Goal: Task Accomplishment & Management: Manage account settings

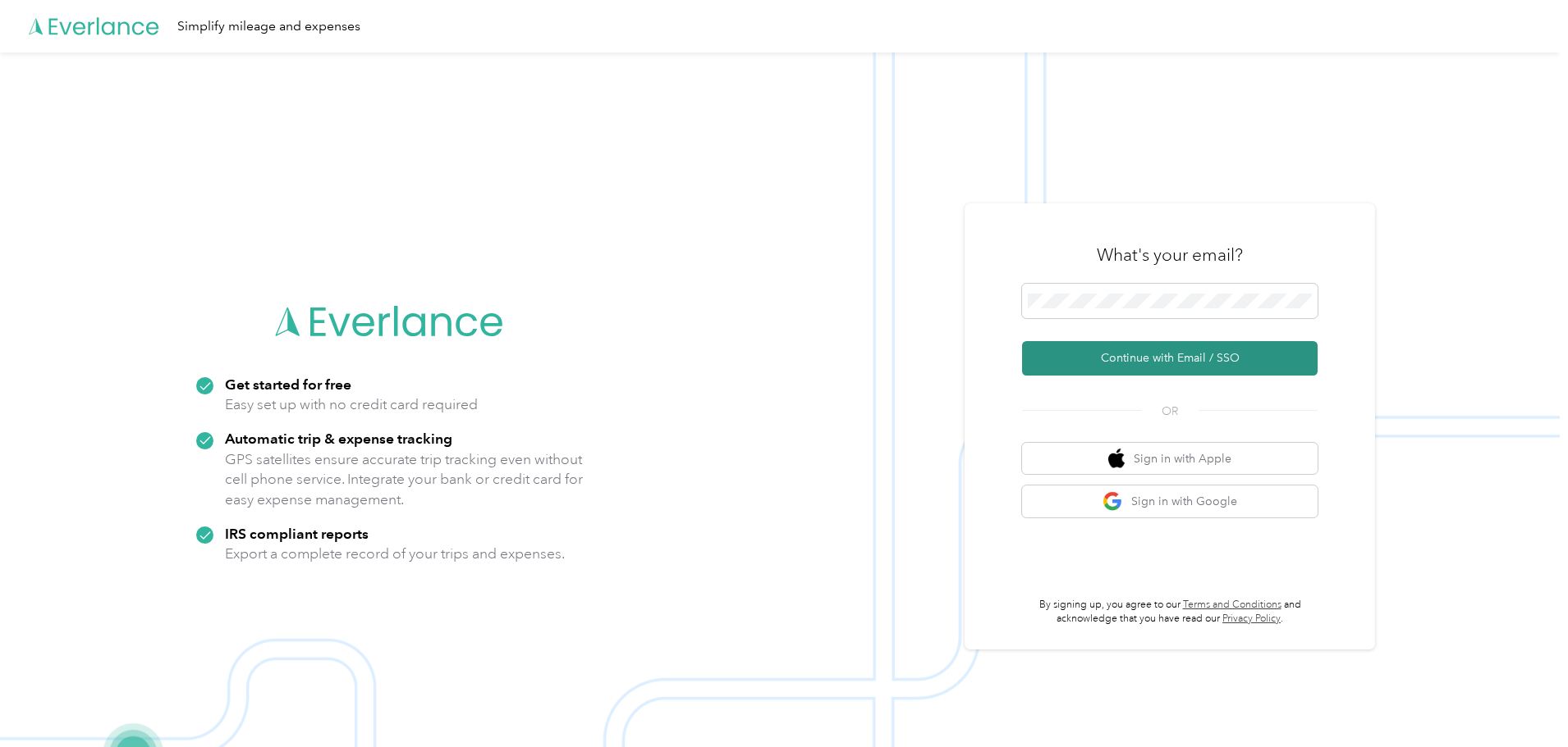
drag, startPoint x: 1161, startPoint y: 363, endPoint x: 1172, endPoint y: 364, distance: 11.0
click at [1161, 362] on button "Continue with Email / SSO" at bounding box center [1169, 358] width 296 height 34
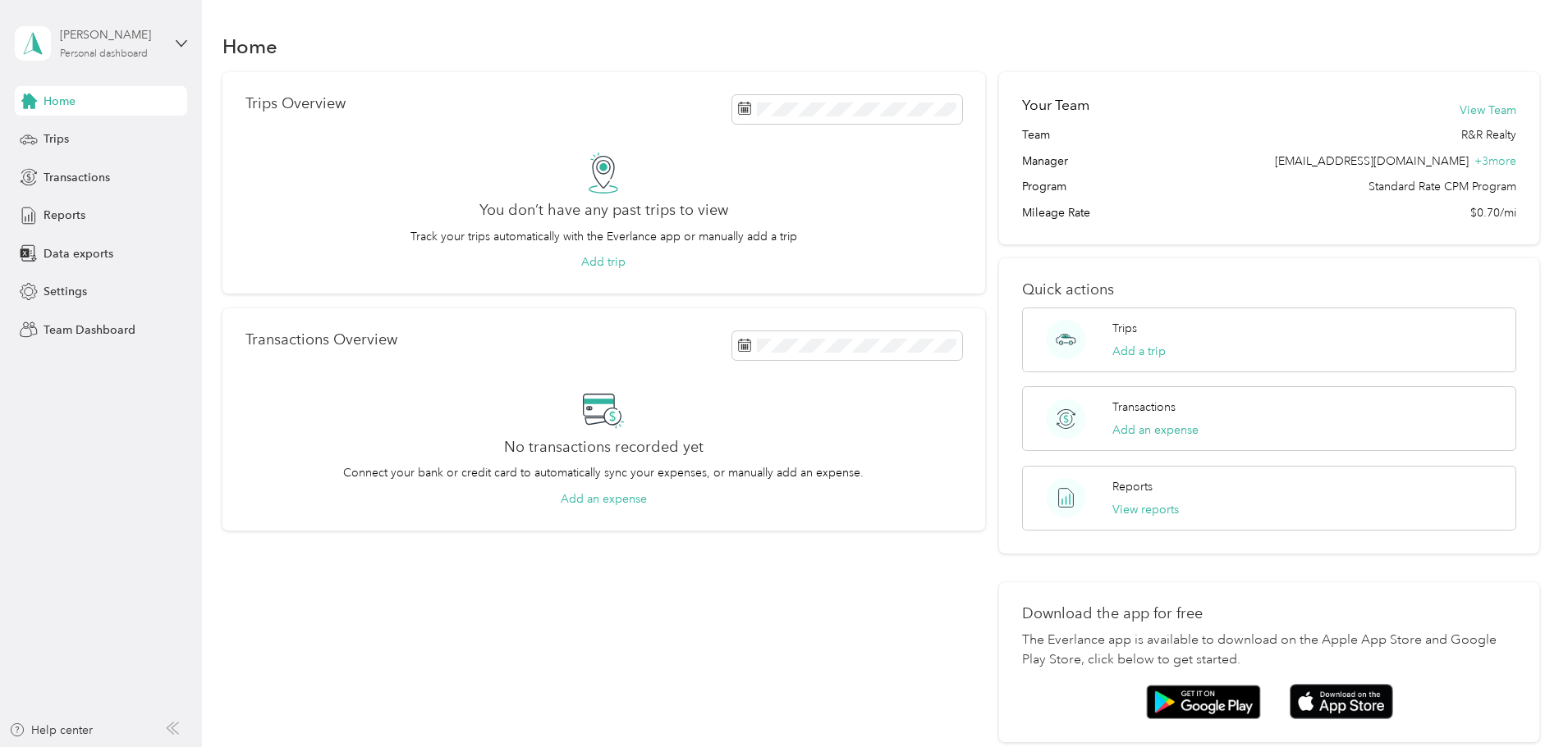
click at [83, 52] on div "Personal dashboard" at bounding box center [104, 54] width 88 height 10
click at [77, 131] on div "Team dashboard" at bounding box center [73, 135] width 88 height 18
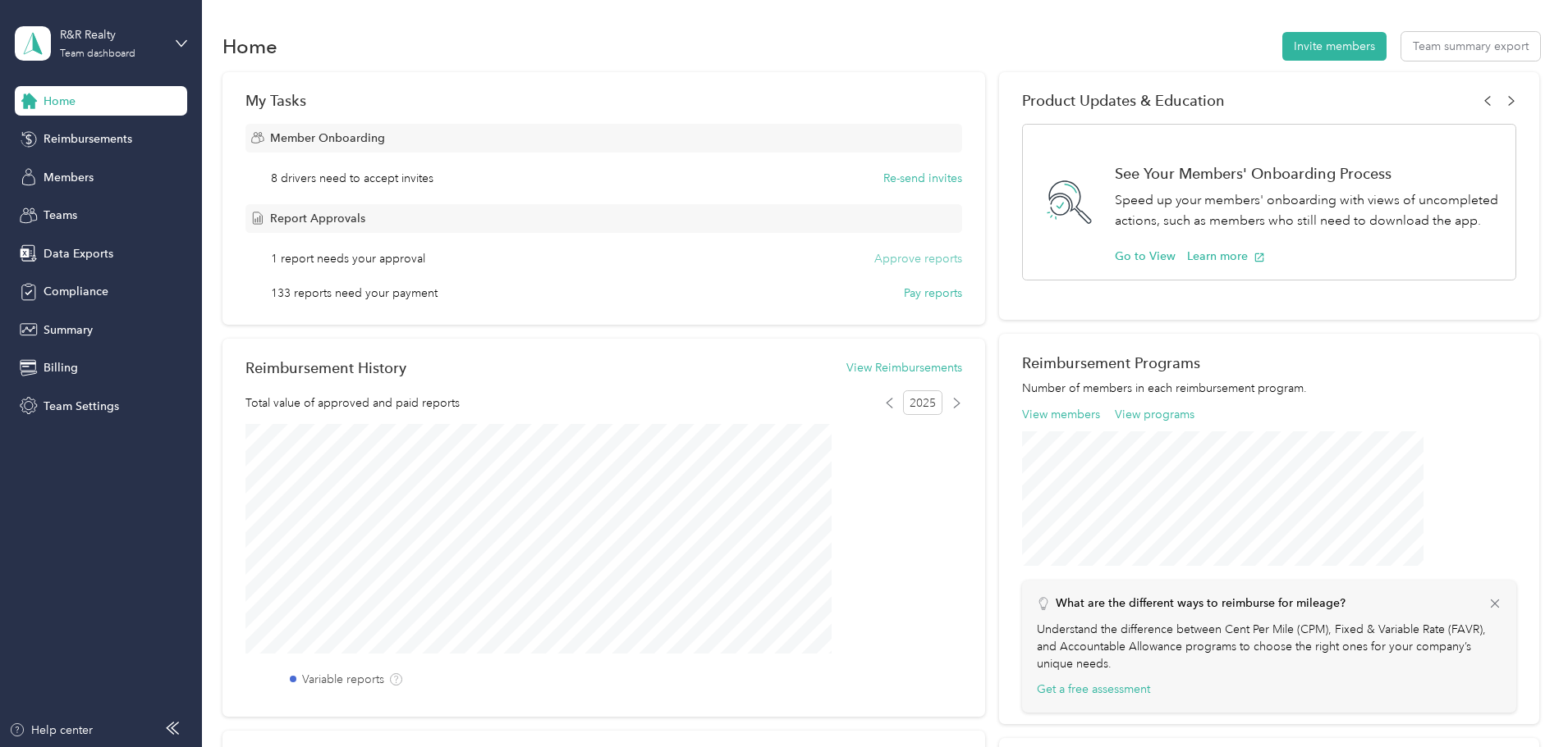
click at [891, 257] on button "Approve reports" at bounding box center [919, 259] width 88 height 18
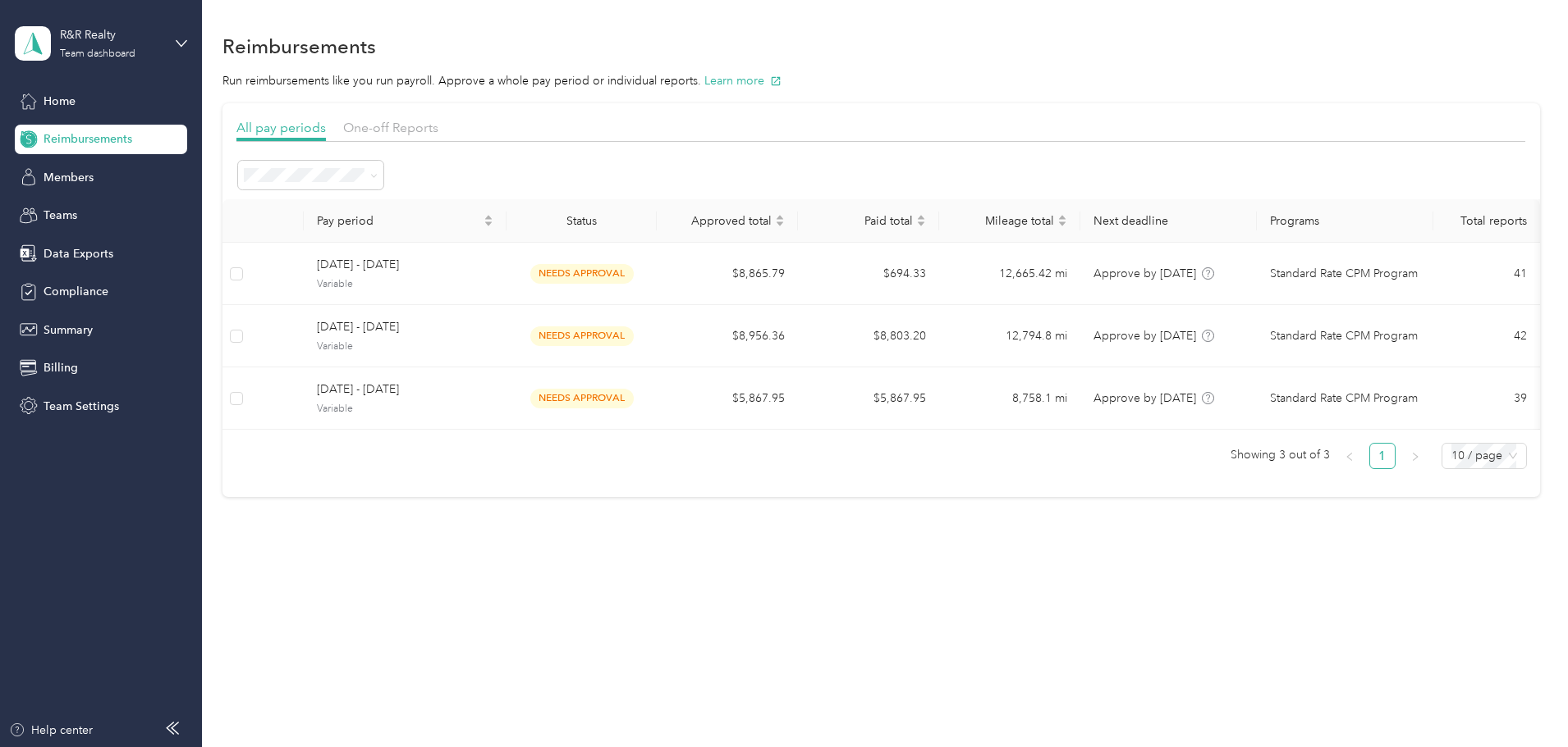
click at [404, 205] on span "All periods" at bounding box center [388, 205] width 56 height 14
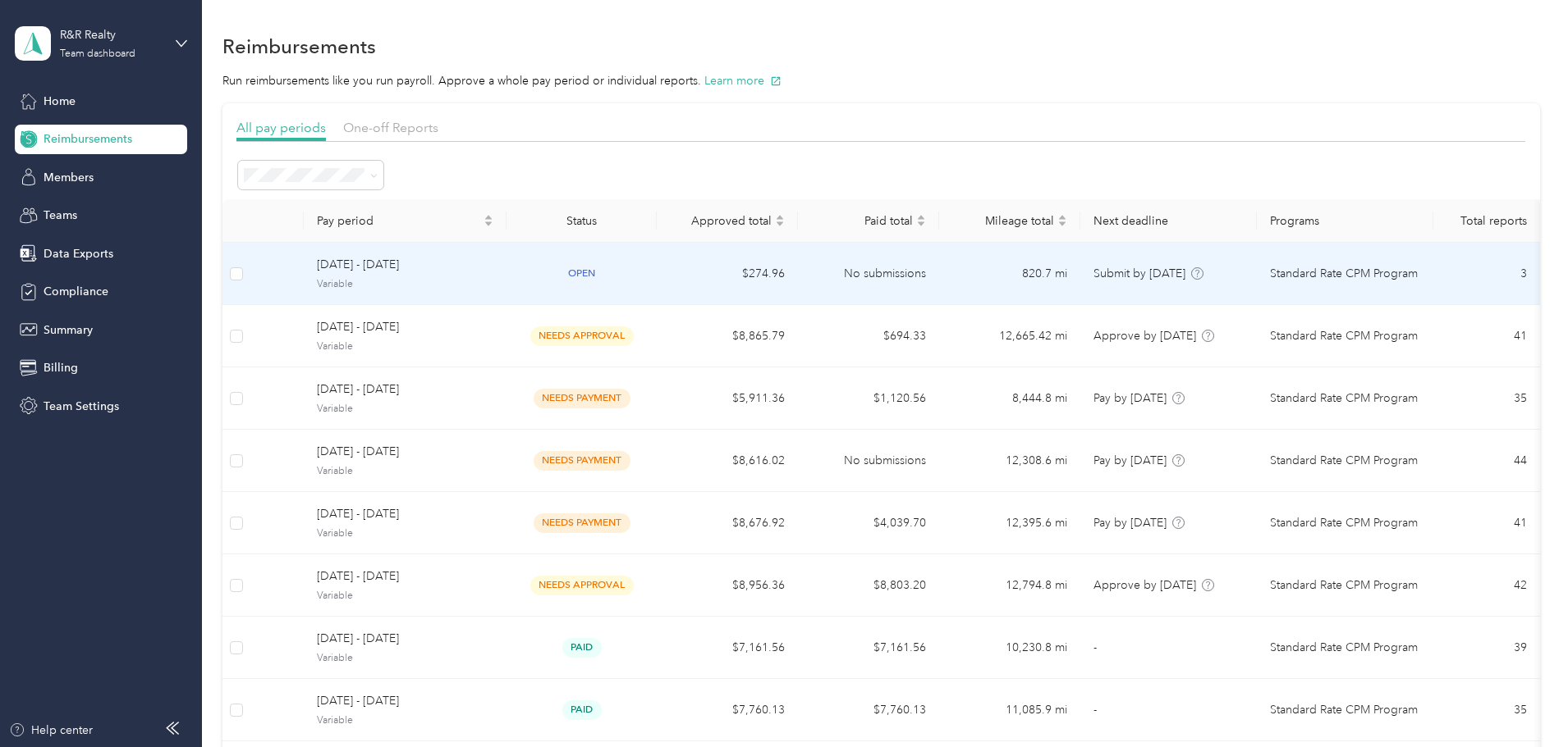
click at [449, 270] on span "[DATE] - [DATE]" at bounding box center [405, 265] width 176 height 18
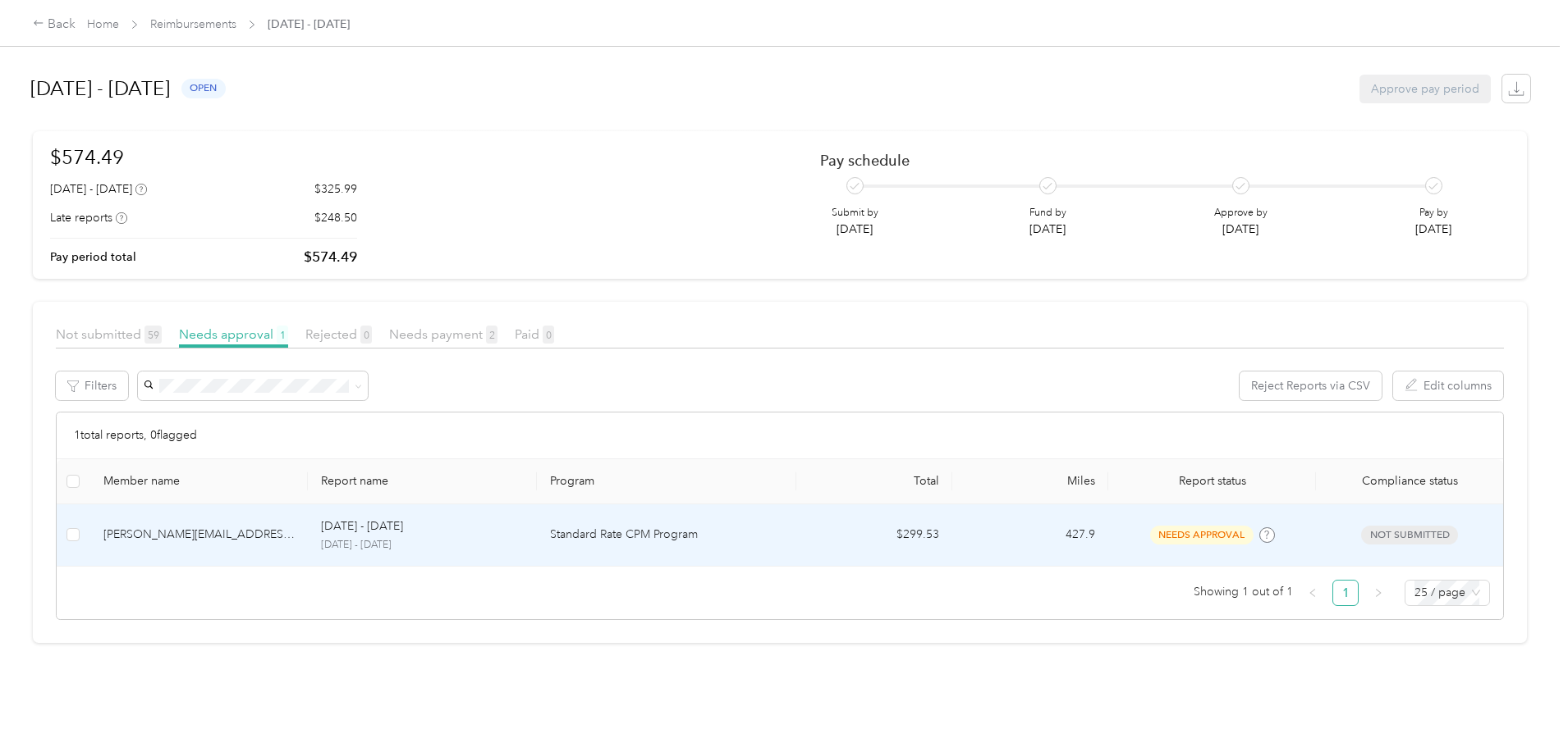
click at [523, 540] on p "[DATE] - [DATE]" at bounding box center [422, 545] width 202 height 15
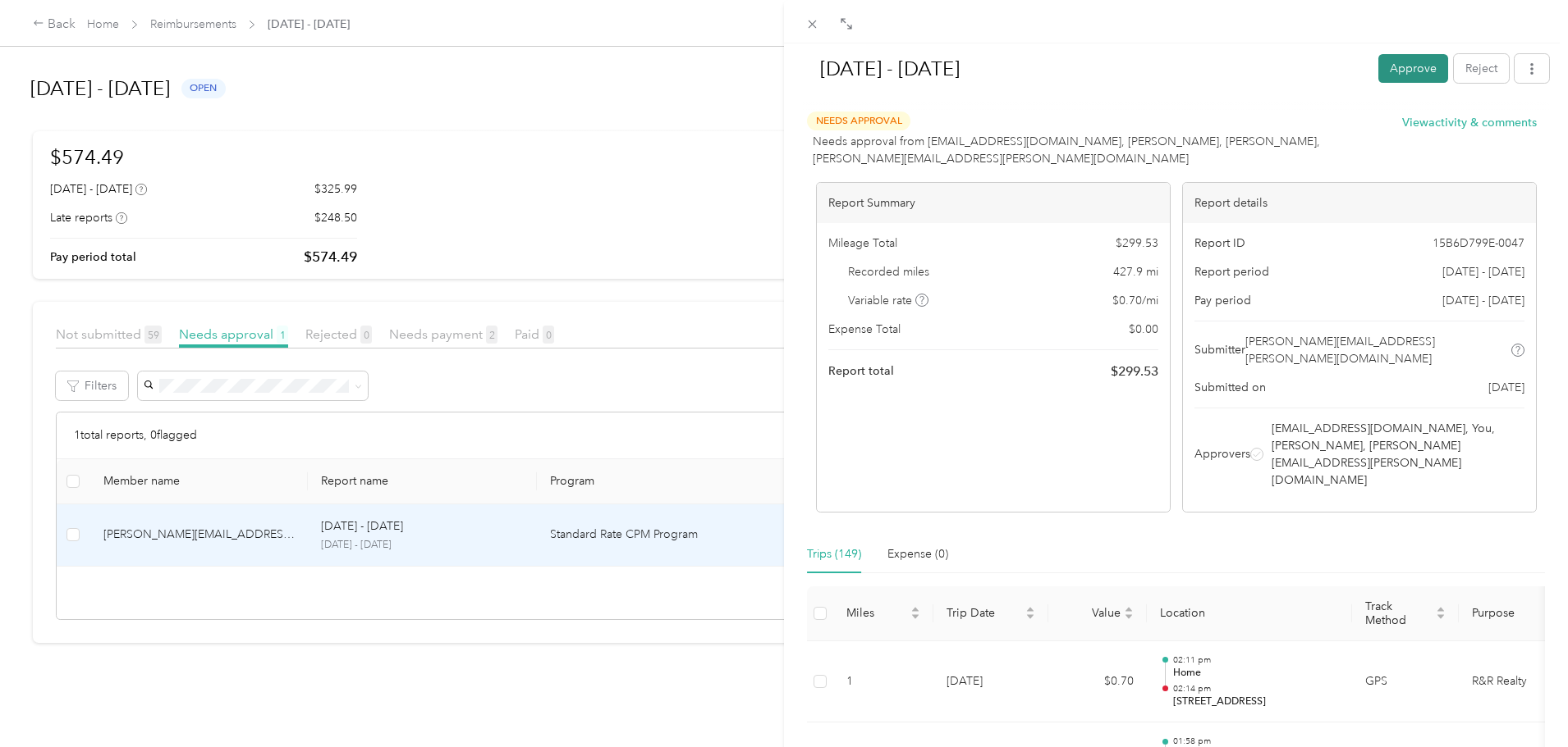
click at [1403, 72] on button "Approve" at bounding box center [1413, 68] width 70 height 29
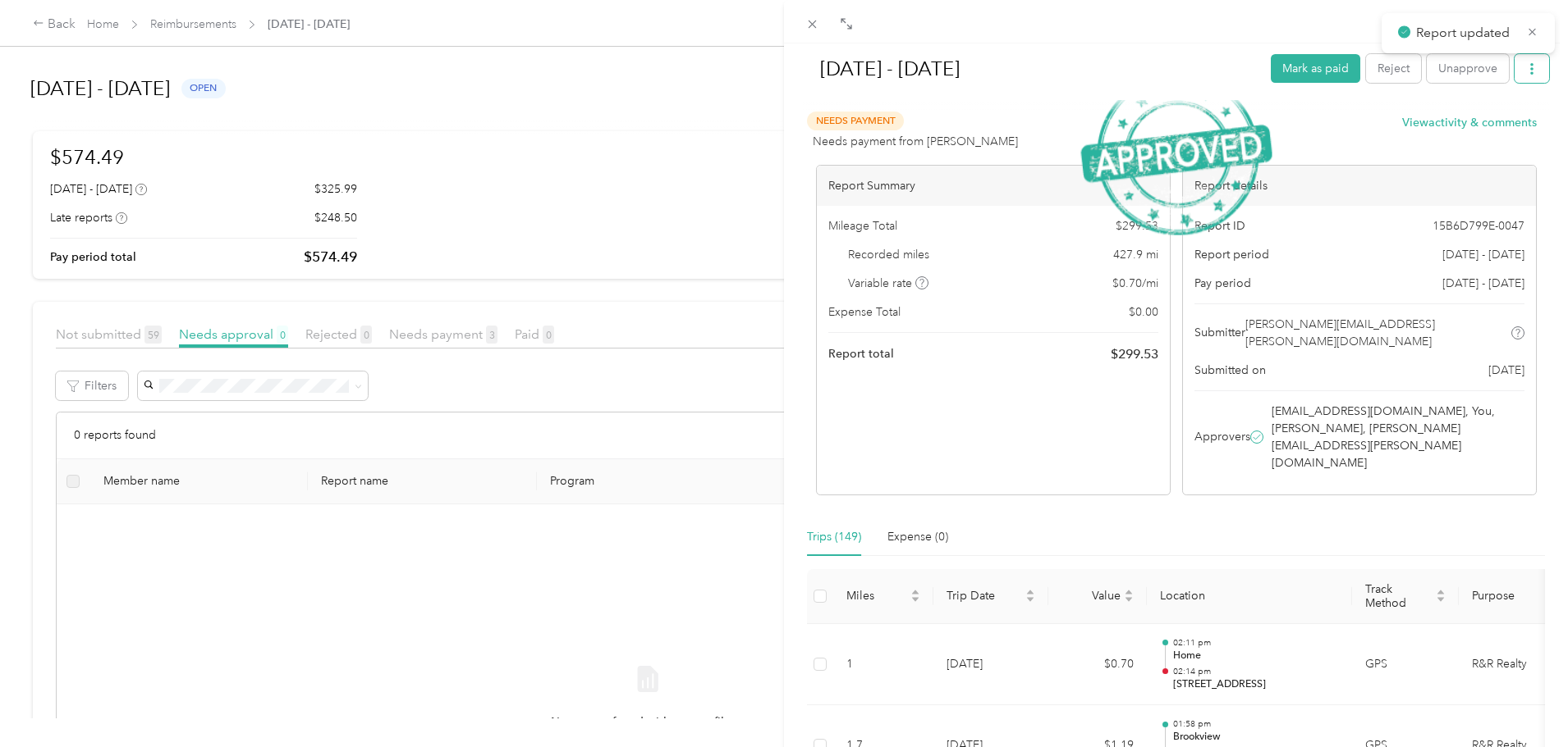
click at [1526, 71] on icon "button" at bounding box center [1531, 69] width 11 height 11
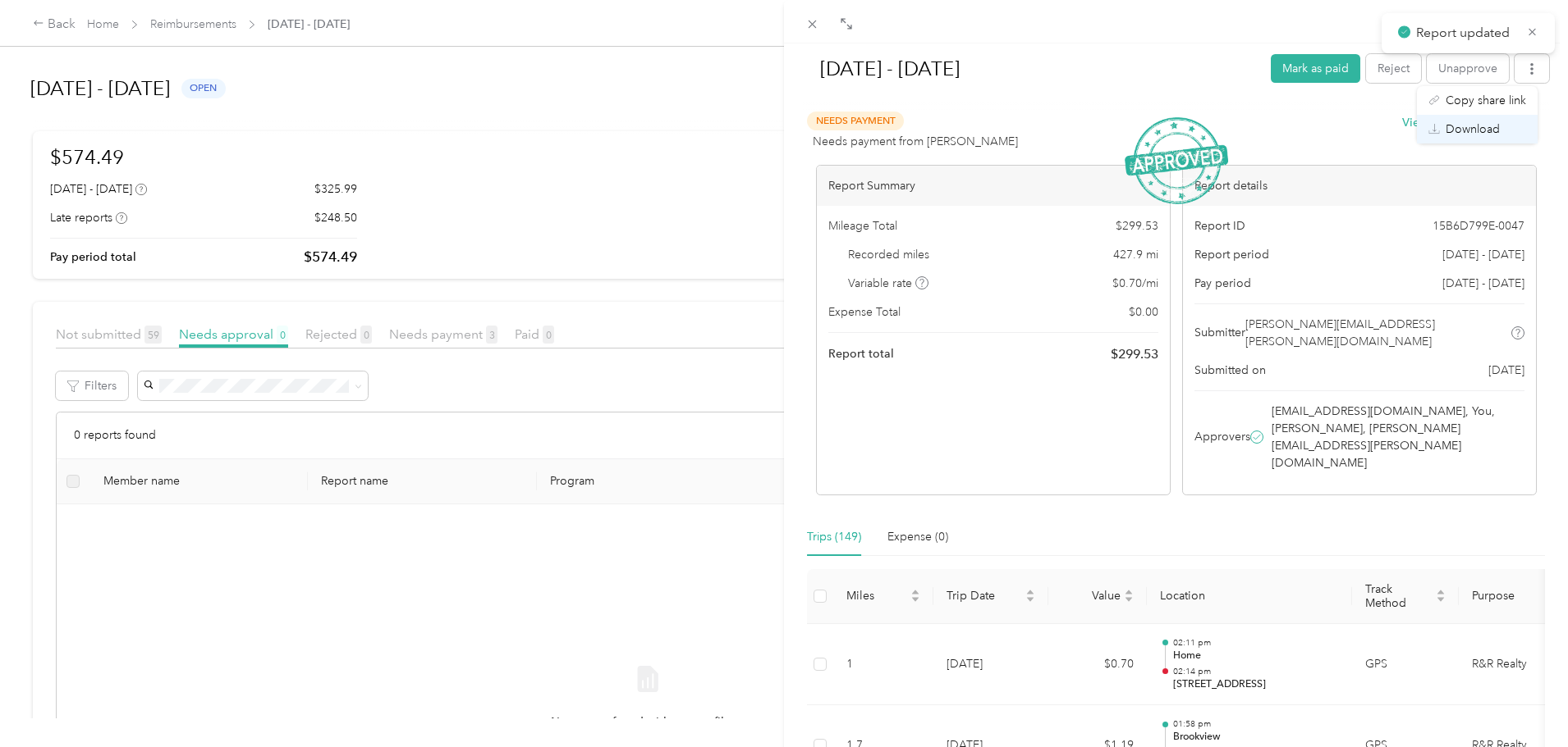
drag, startPoint x: 1489, startPoint y: 123, endPoint x: 1520, endPoint y: 131, distance: 32.0
click at [1489, 123] on span "Download" at bounding box center [1472, 130] width 54 height 18
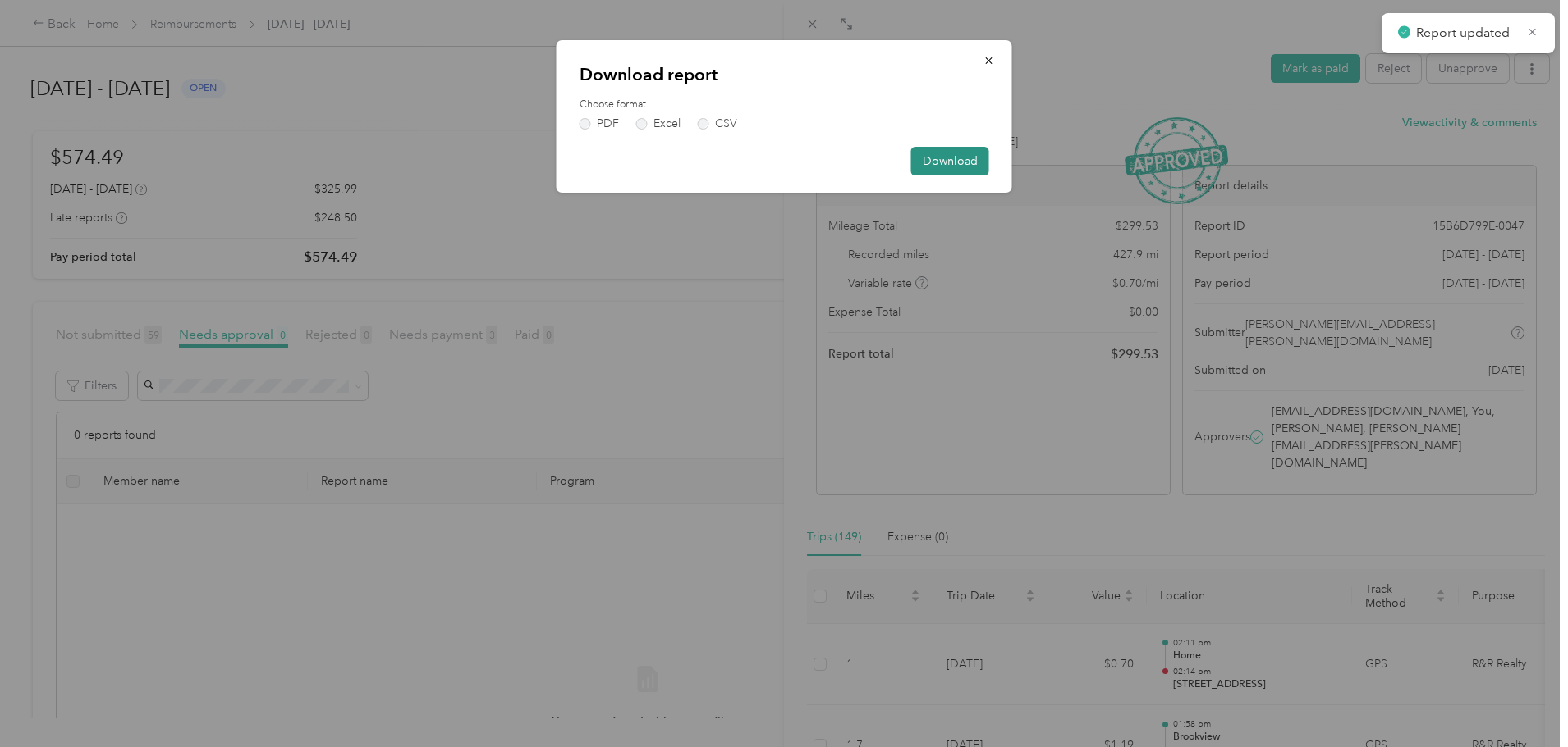
click at [940, 165] on button "Download" at bounding box center [950, 161] width 78 height 29
